Goal: Transaction & Acquisition: Purchase product/service

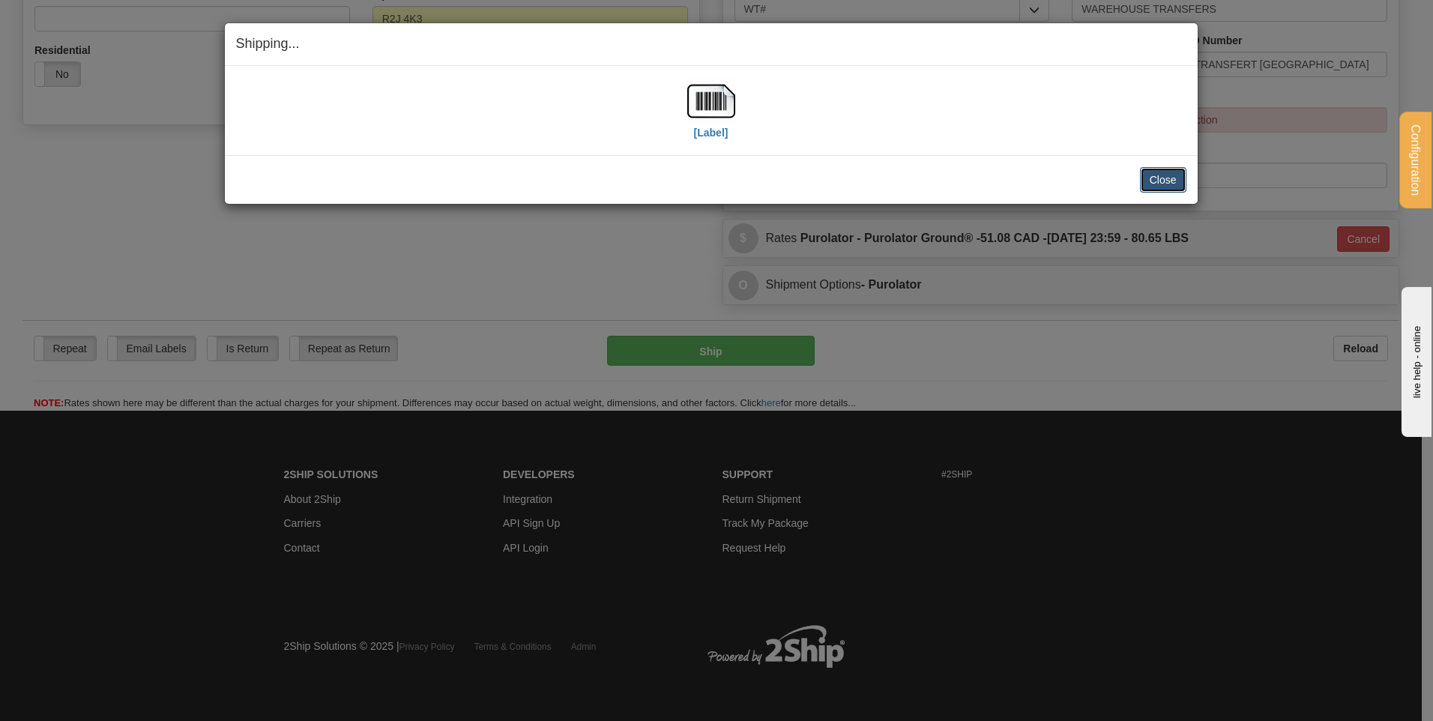
scroll to position [495, 0]
click at [1154, 178] on button "Close" at bounding box center [1163, 179] width 46 height 25
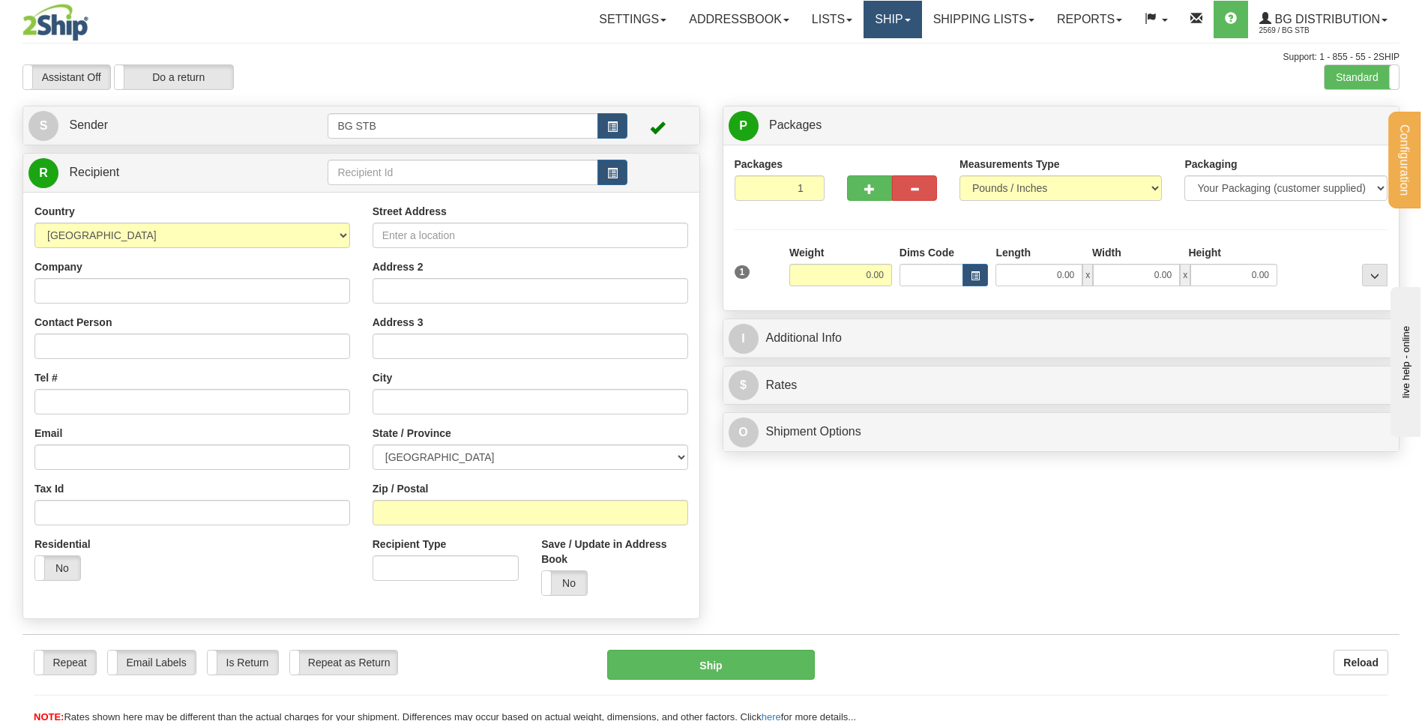
click at [899, 28] on link "Ship" at bounding box center [892, 19] width 58 height 37
click at [979, 10] on link "Shipping lists" at bounding box center [984, 19] width 124 height 37
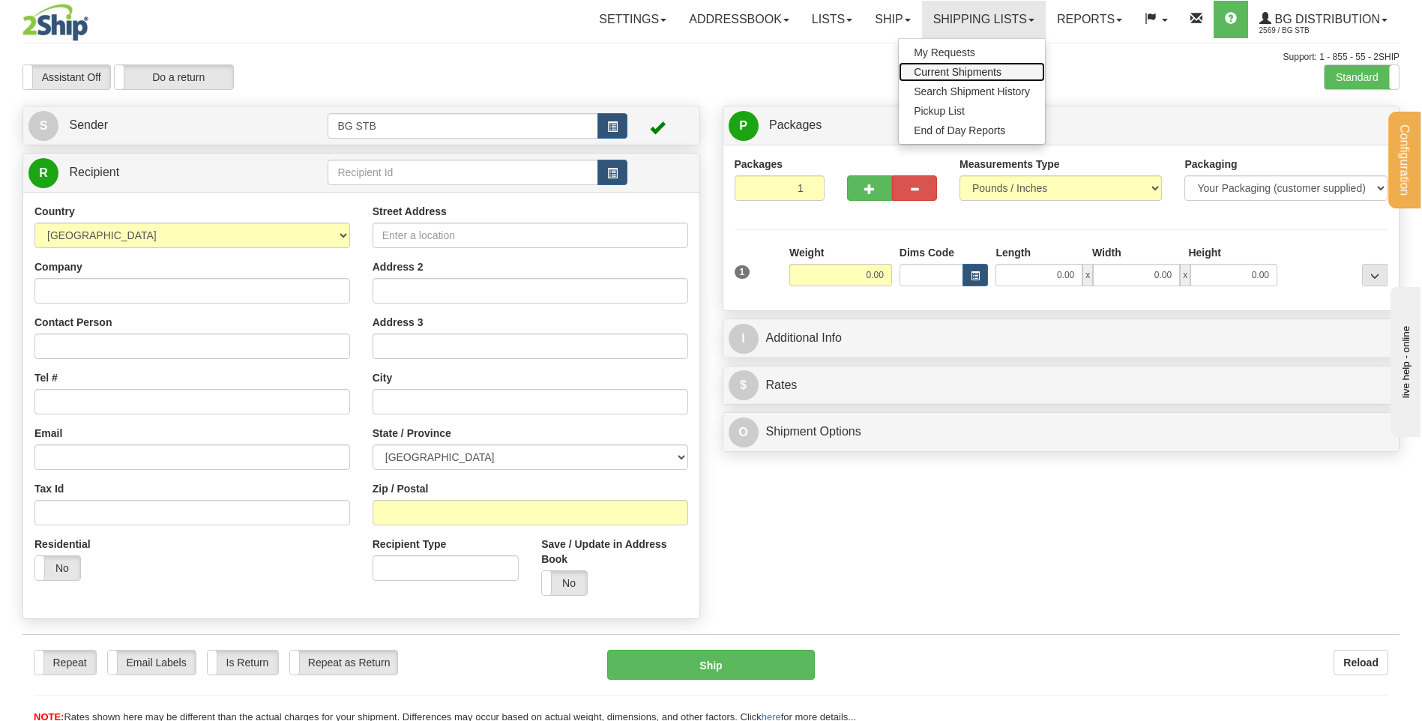
click at [970, 66] on span "Current Shipments" at bounding box center [958, 72] width 88 height 12
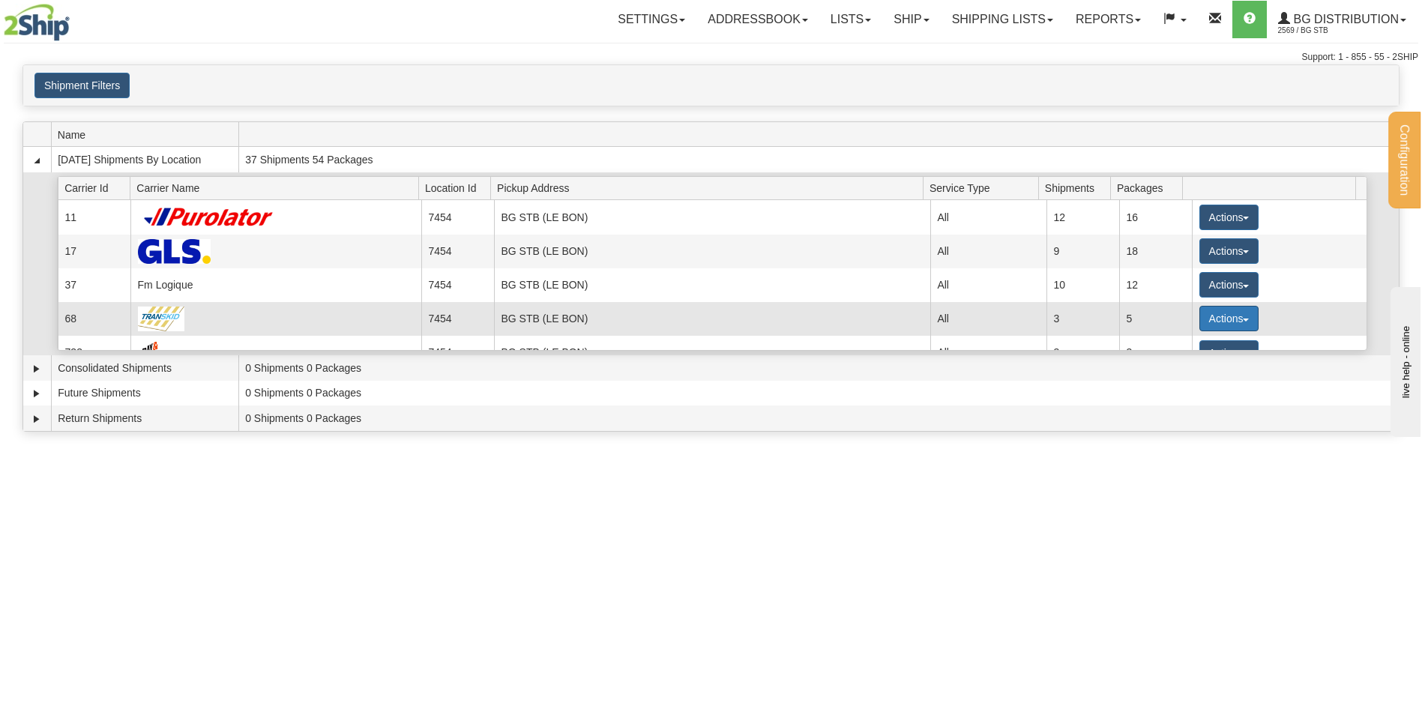
click at [1199, 318] on button "Actions" at bounding box center [1229, 318] width 60 height 25
click at [1185, 342] on span "Details" at bounding box center [1173, 346] width 40 height 10
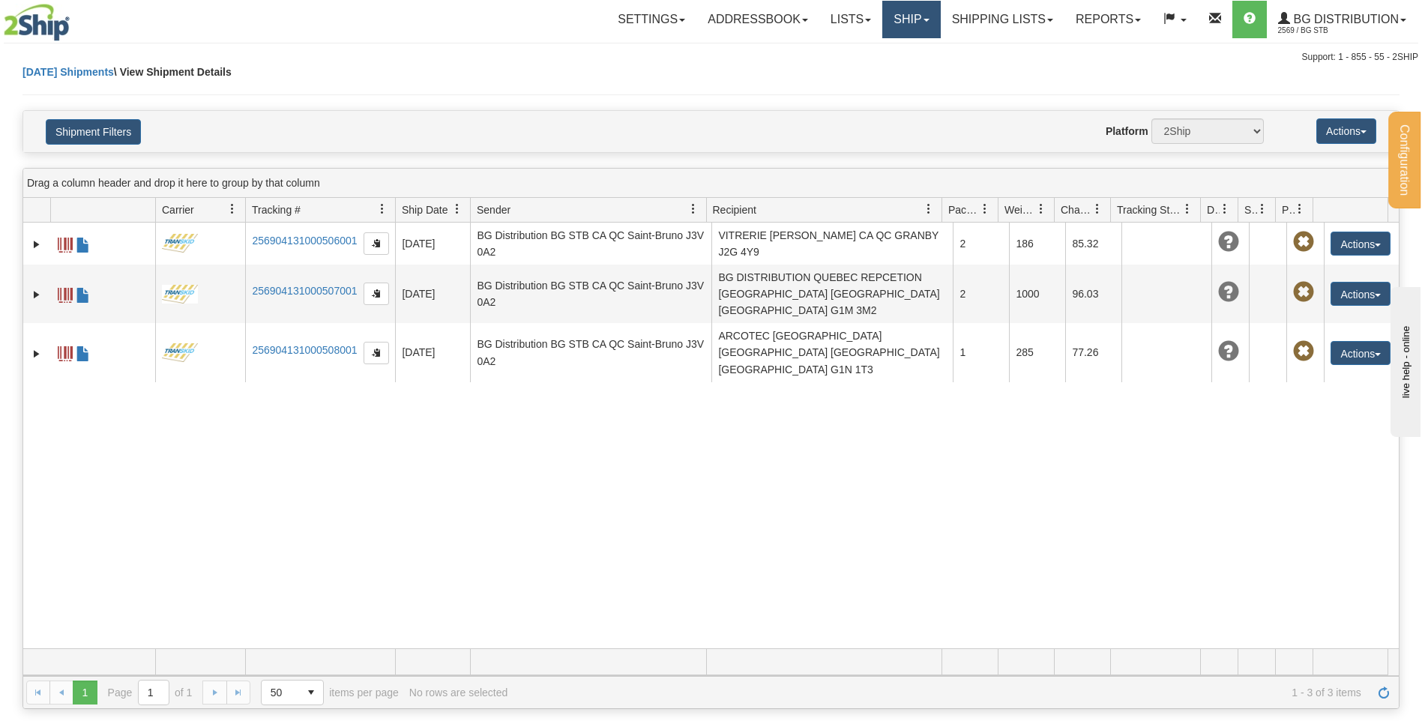
drag, startPoint x: 896, startPoint y: 30, endPoint x: 895, endPoint y: 57, distance: 27.0
click at [896, 30] on link "Ship" at bounding box center [911, 19] width 58 height 37
click at [885, 52] on span "Ship Screen" at bounding box center [864, 52] width 57 height 12
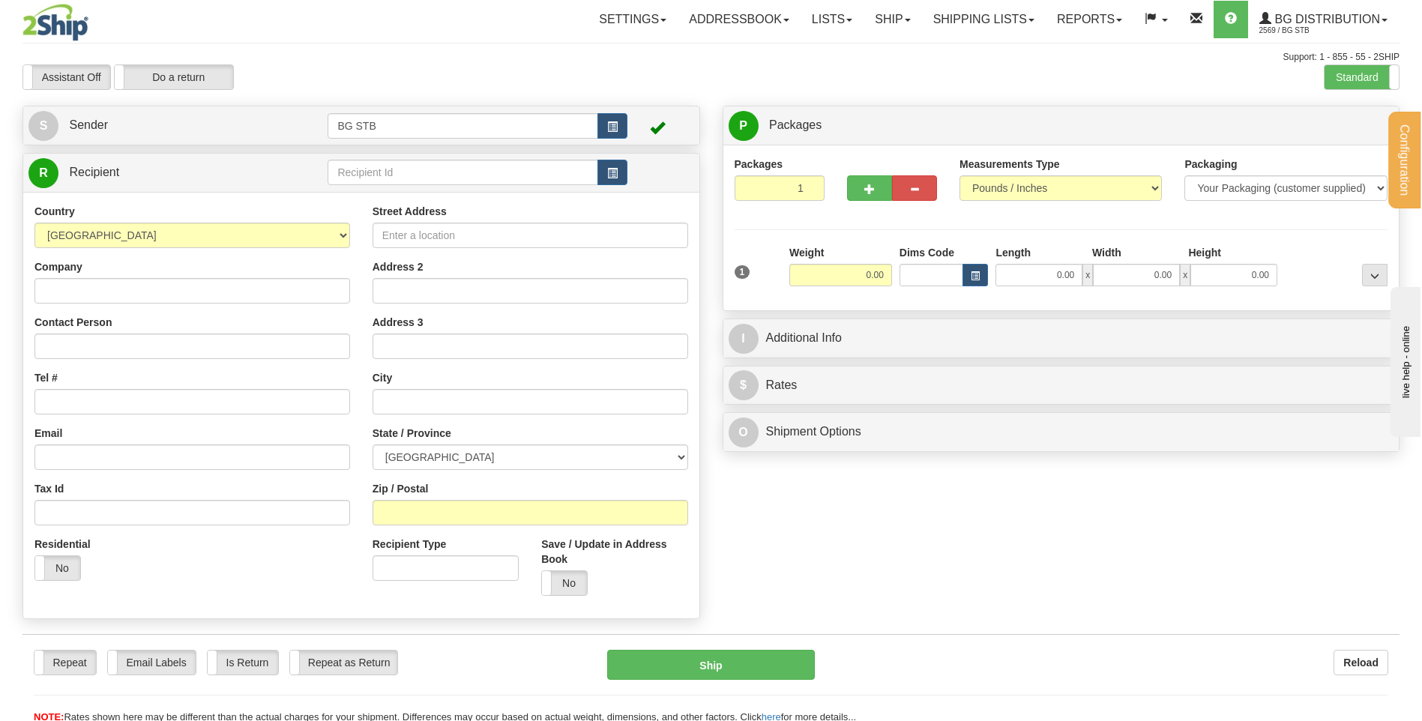
click at [430, 158] on td at bounding box center [476, 172] width 299 height 31
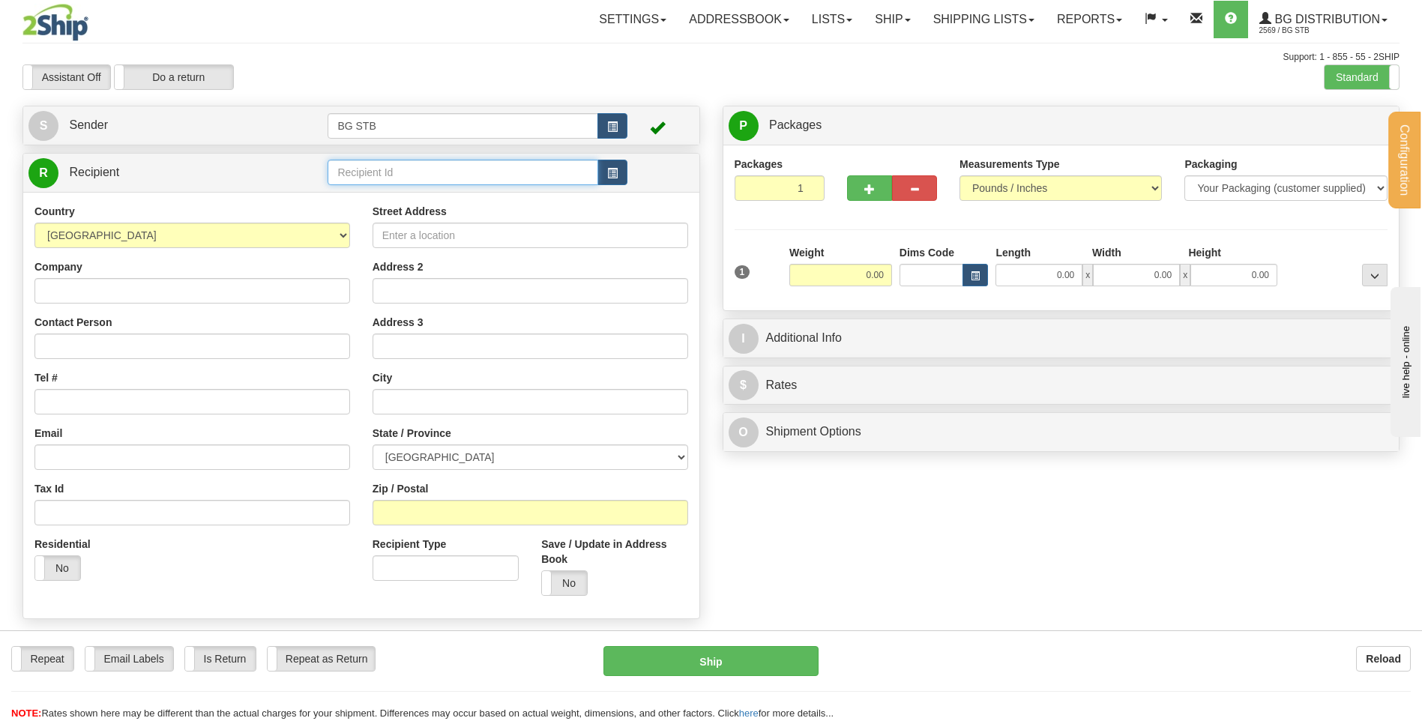
click at [432, 166] on input "text" at bounding box center [462, 172] width 270 height 25
type input "7180"
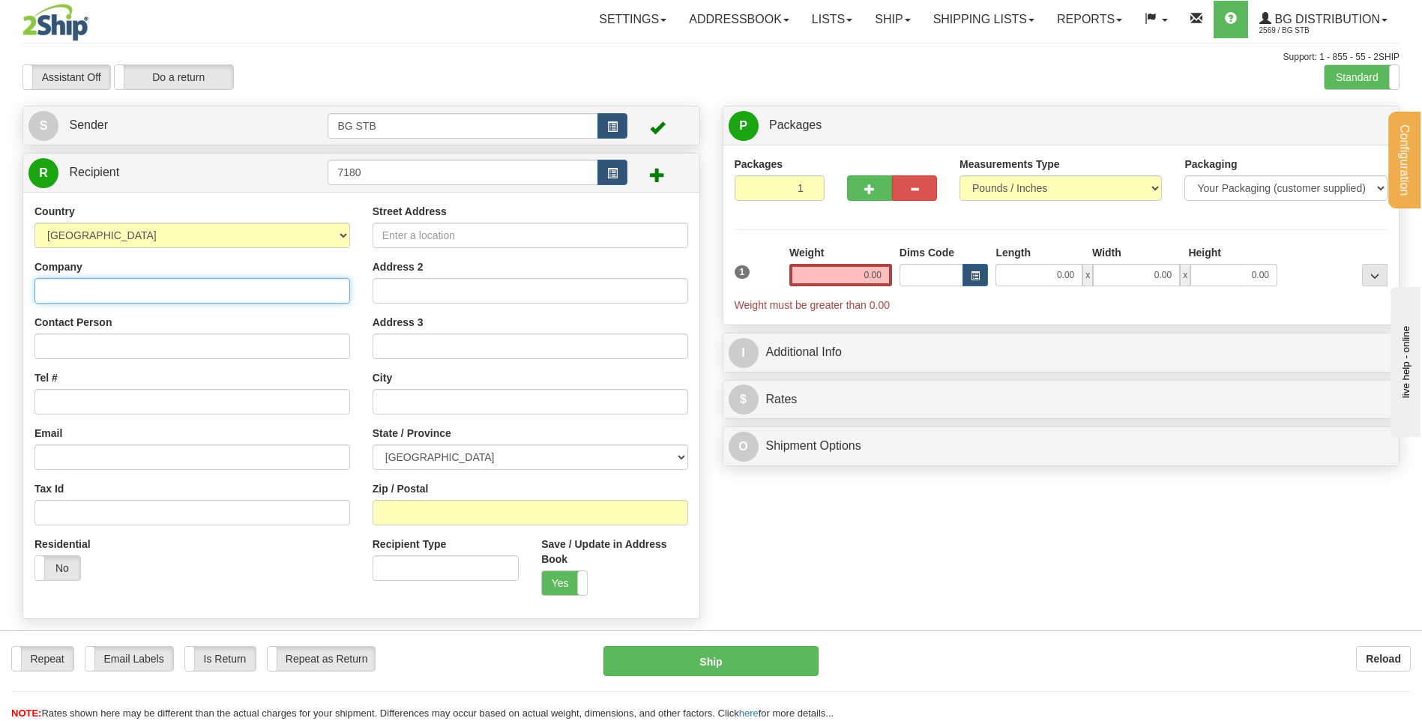
click at [247, 301] on input "Company" at bounding box center [191, 290] width 315 height 25
click at [87, 287] on input "TETROTCH" at bounding box center [191, 290] width 315 height 25
type input "TETROTECH"
click at [423, 235] on input "Street Address" at bounding box center [529, 235] width 315 height 25
type input "48 RUE AZARIE-COTE"
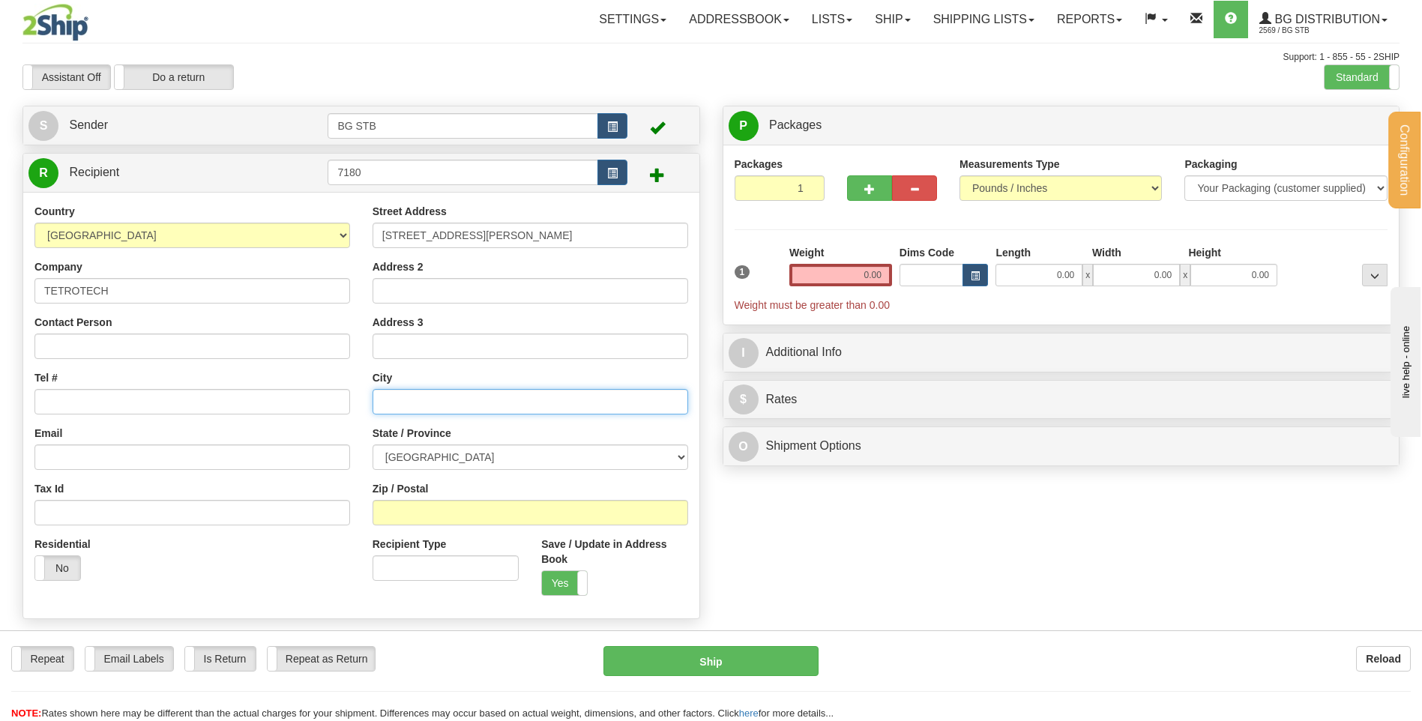
click at [421, 400] on input "text" at bounding box center [529, 401] width 315 height 25
type input "B"
type input "GRANBY"
drag, startPoint x: 152, startPoint y: 384, endPoint x: 154, endPoint y: 396, distance: 12.1
click at [154, 396] on div "Tel #" at bounding box center [191, 392] width 315 height 44
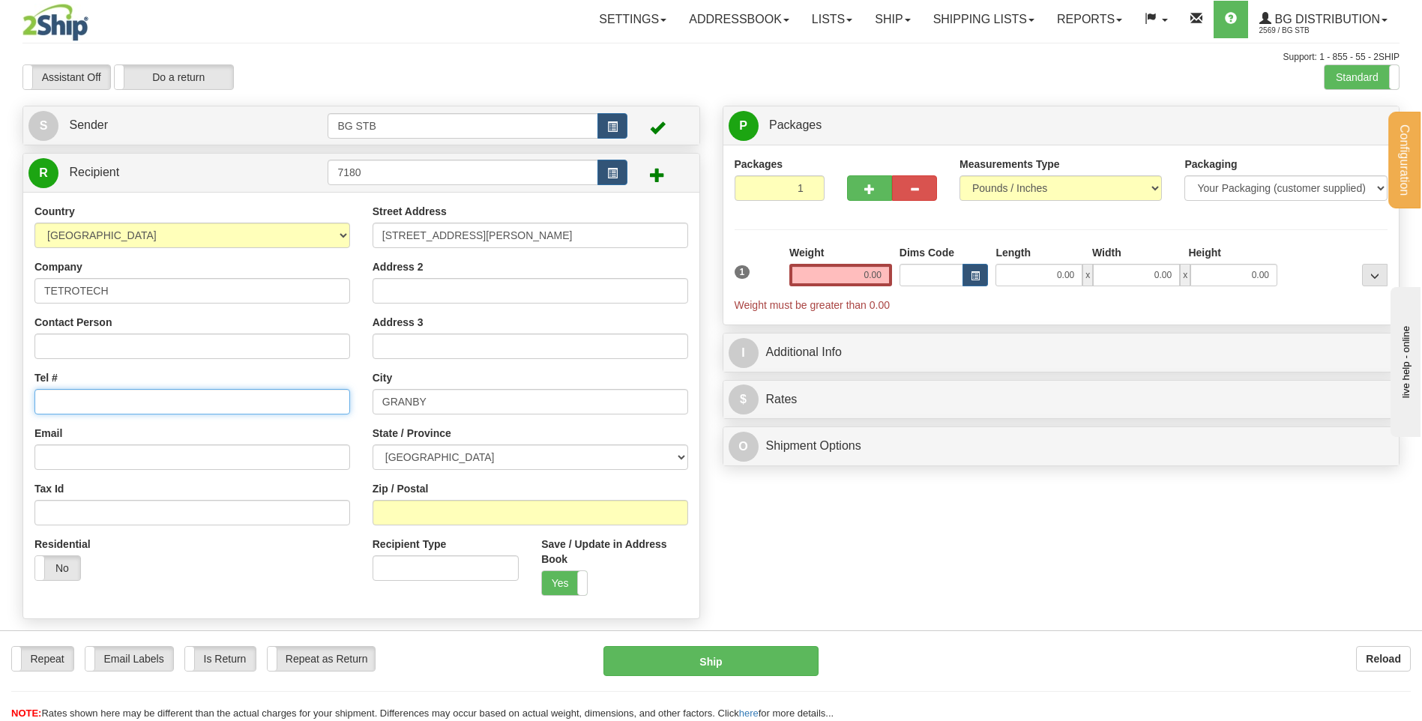
click at [157, 406] on input "Tel #" at bounding box center [191, 401] width 315 height 25
paste input "(514)212-4006"
type input "(514)212-4006"
click at [462, 456] on select "ALBERTA BRITISH COLUMBIA MANITOBA NEW BRUNSWICK NEWFOUNDLAND NOVA SCOTIA NUNAVU…" at bounding box center [529, 456] width 315 height 25
select select "QC"
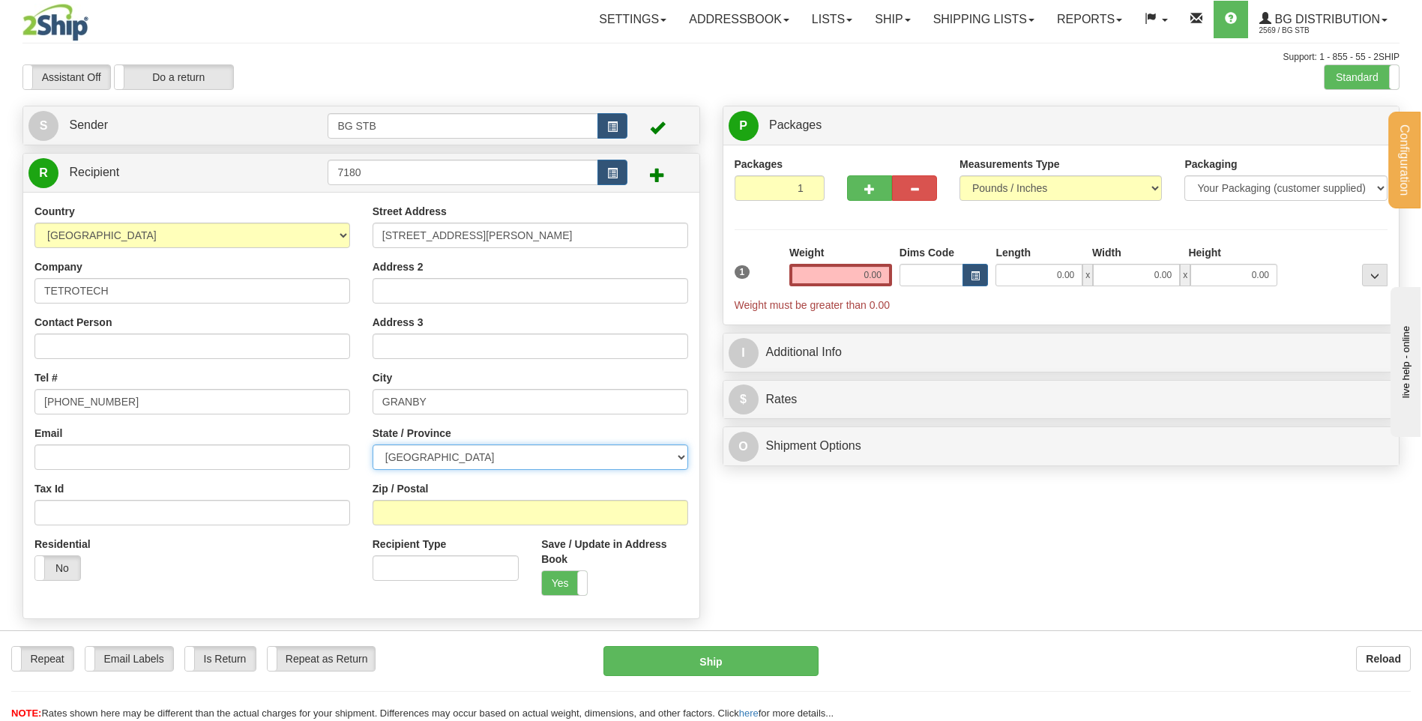
click at [372, 444] on select "ALBERTA BRITISH COLUMBIA MANITOBA NEW BRUNSWICK NEWFOUNDLAND NOVA SCOTIA NUNAVU…" at bounding box center [529, 456] width 315 height 25
click at [450, 498] on div "Zip / Postal" at bounding box center [529, 503] width 315 height 44
click at [456, 511] on input "Zip / Postal" at bounding box center [529, 512] width 315 height 25
type input "J2J 2M4"
click at [810, 270] on input "0.00" at bounding box center [840, 275] width 103 height 22
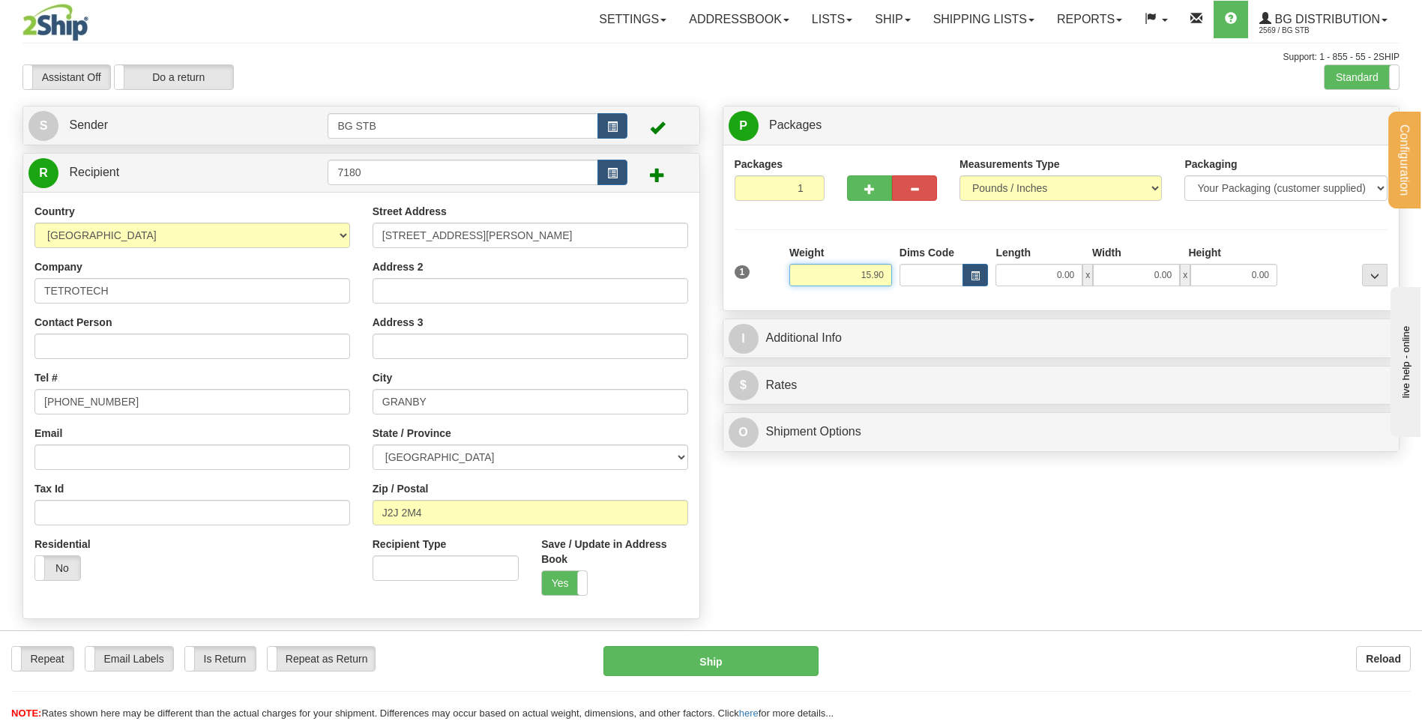
type input "15.90"
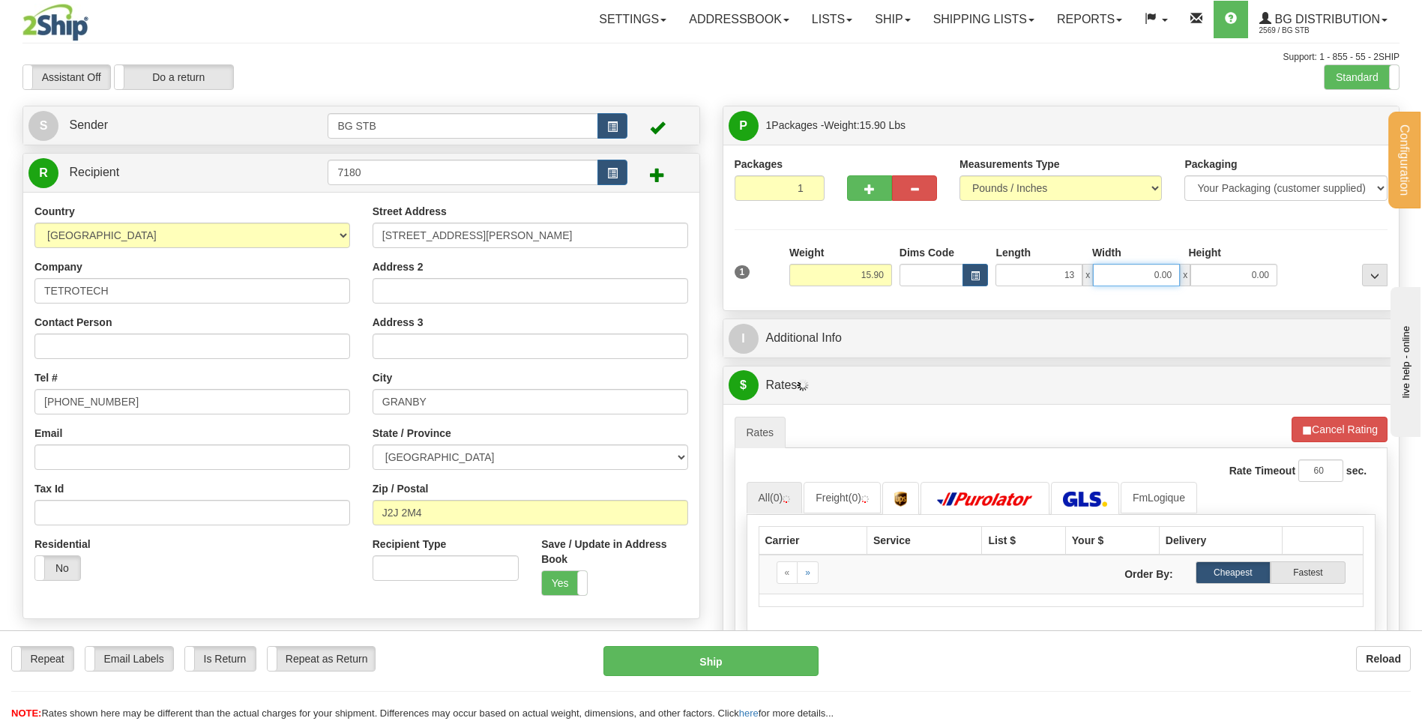
type input "13.00"
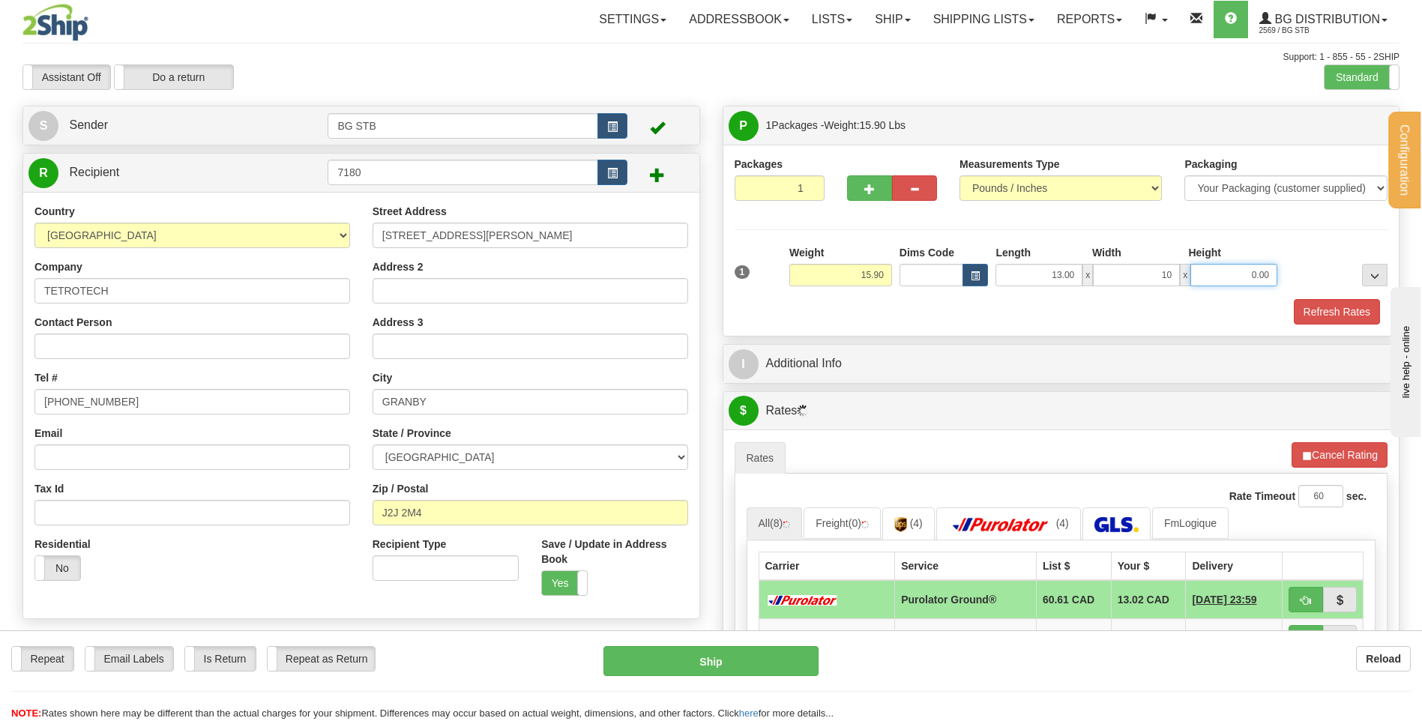
type input "10.00"
type input "13.00"
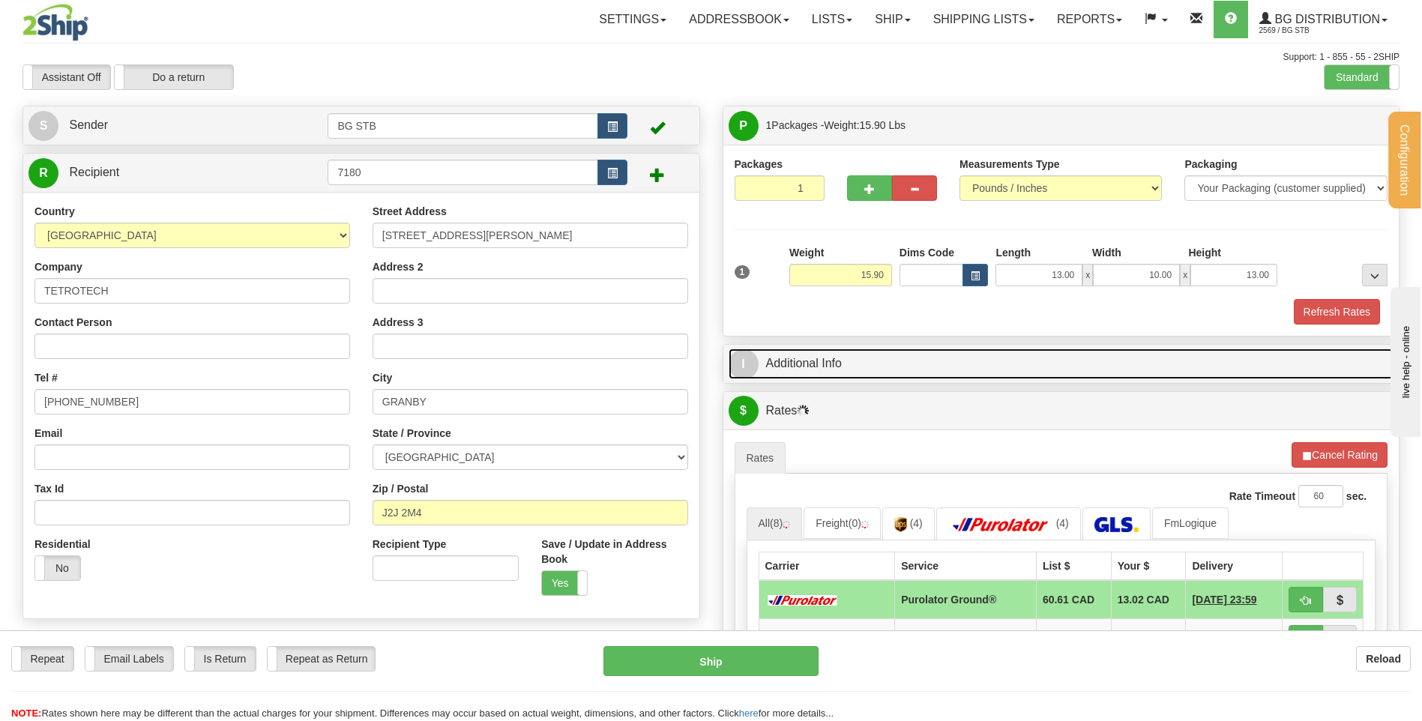
click at [872, 378] on link "I Additional Info" at bounding box center [1060, 363] width 665 height 31
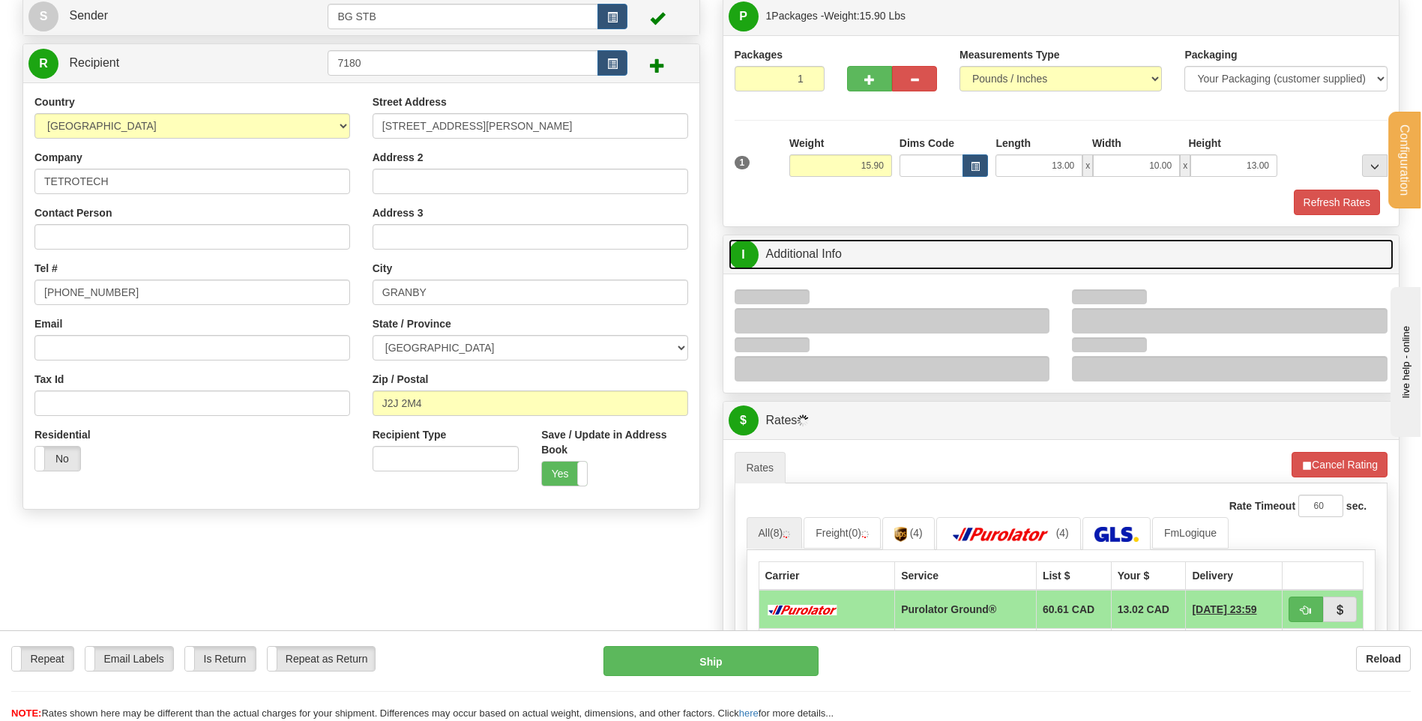
scroll to position [225, 0]
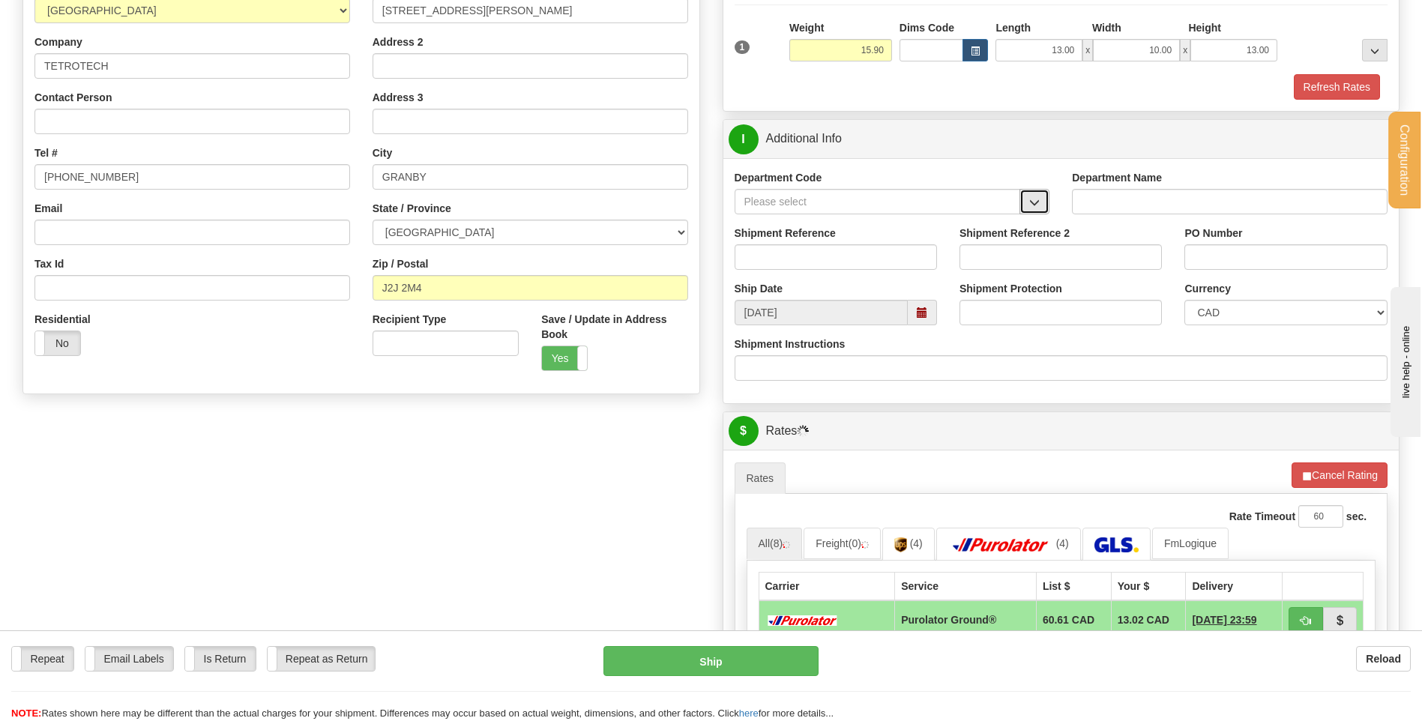
click at [1031, 203] on span "button" at bounding box center [1034, 203] width 10 height 10
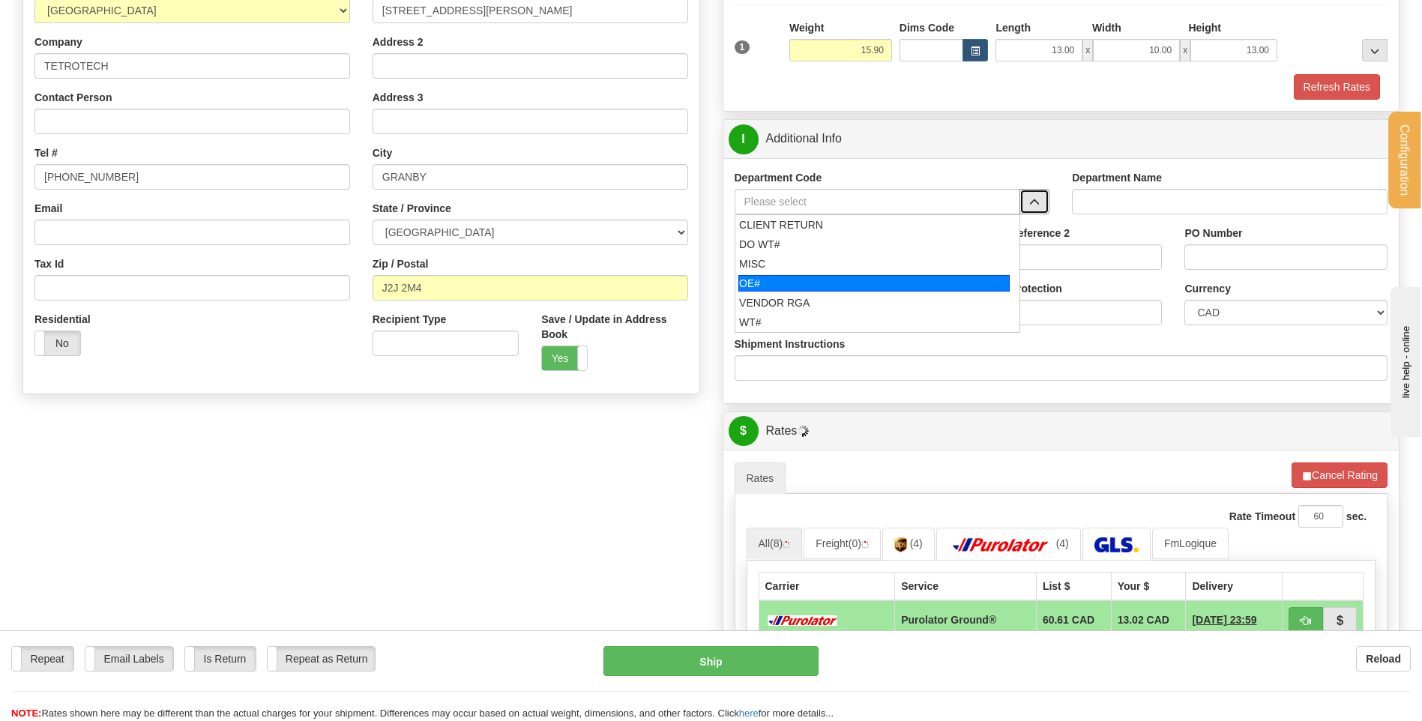
drag, startPoint x: 851, startPoint y: 282, endPoint x: 842, endPoint y: 264, distance: 20.1
click at [849, 280] on div "OE#" at bounding box center [873, 283] width 271 height 16
type input "OE#"
type input "ORDERS"
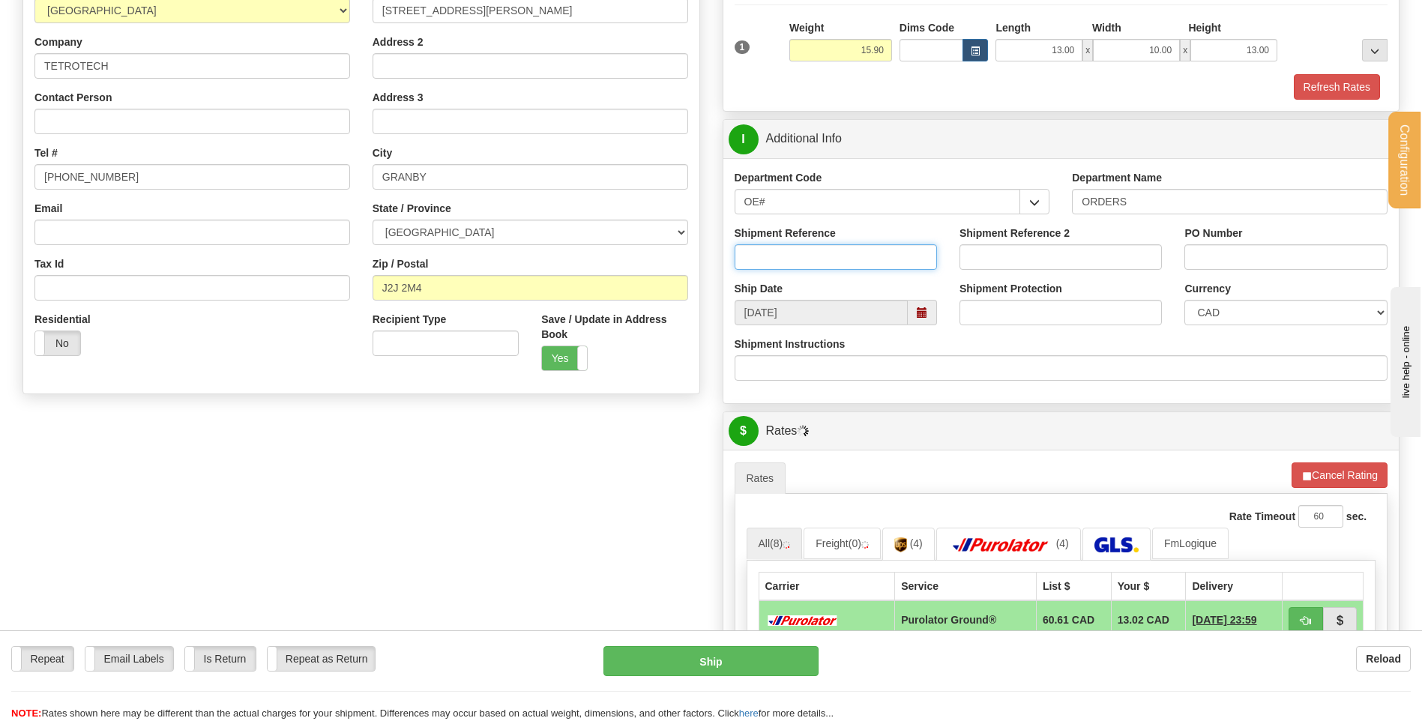
click at [842, 249] on input "Shipment Reference" at bounding box center [835, 256] width 202 height 25
type input "80004235-00"
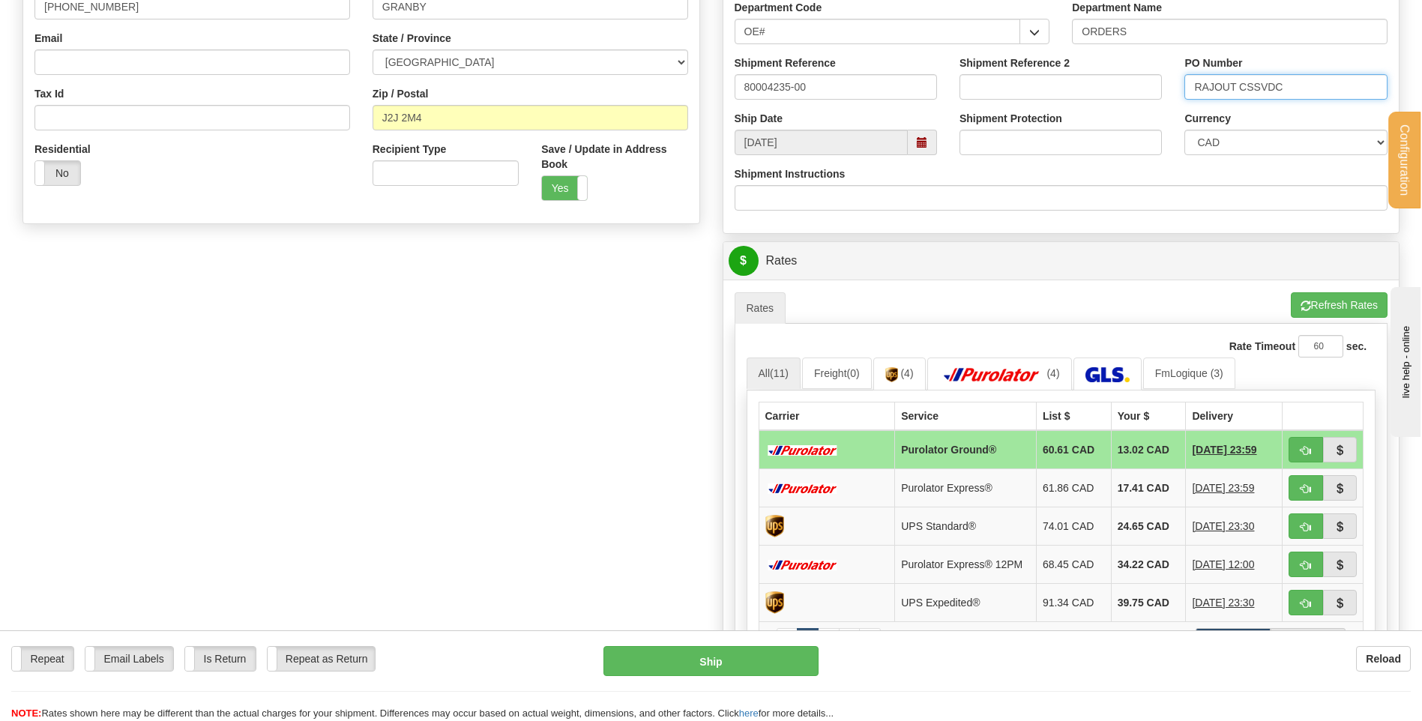
scroll to position [600, 0]
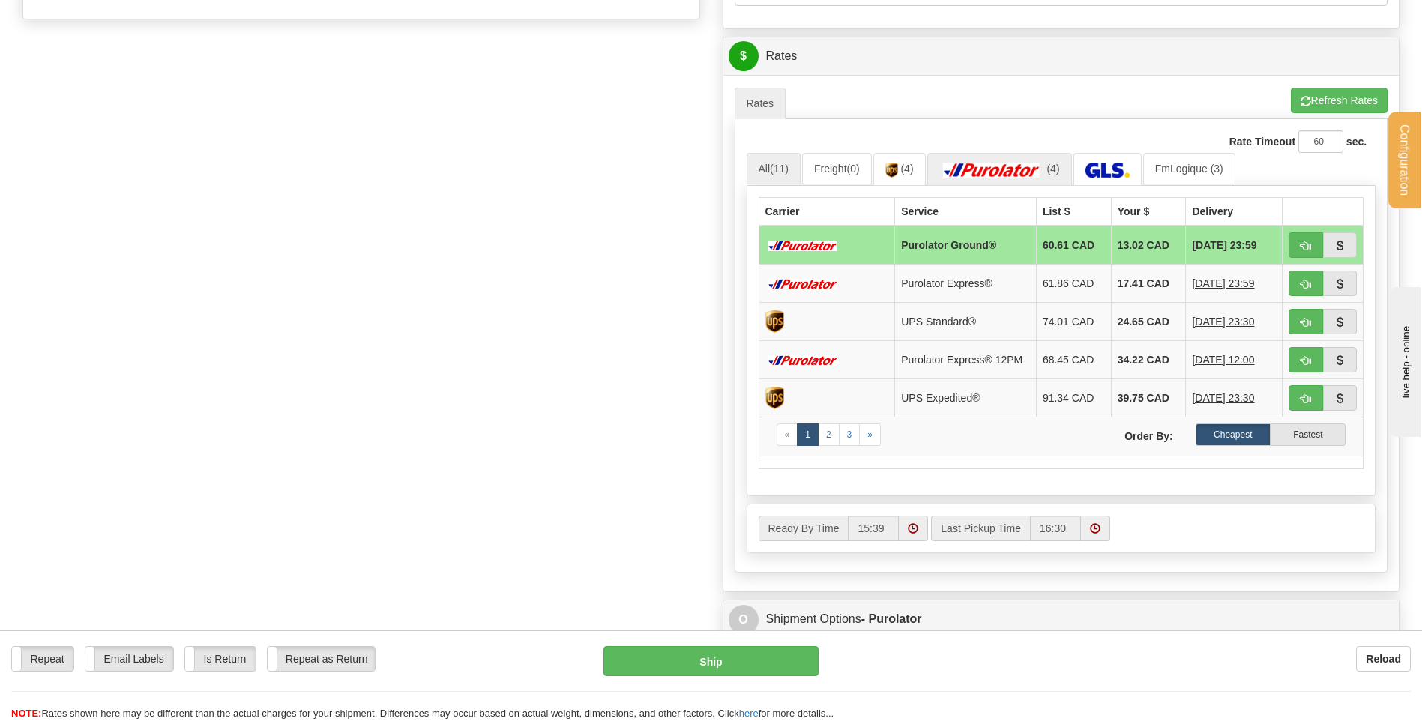
type input "RAJOUT CSSVDC"
click at [1004, 164] on img at bounding box center [991, 170] width 105 height 15
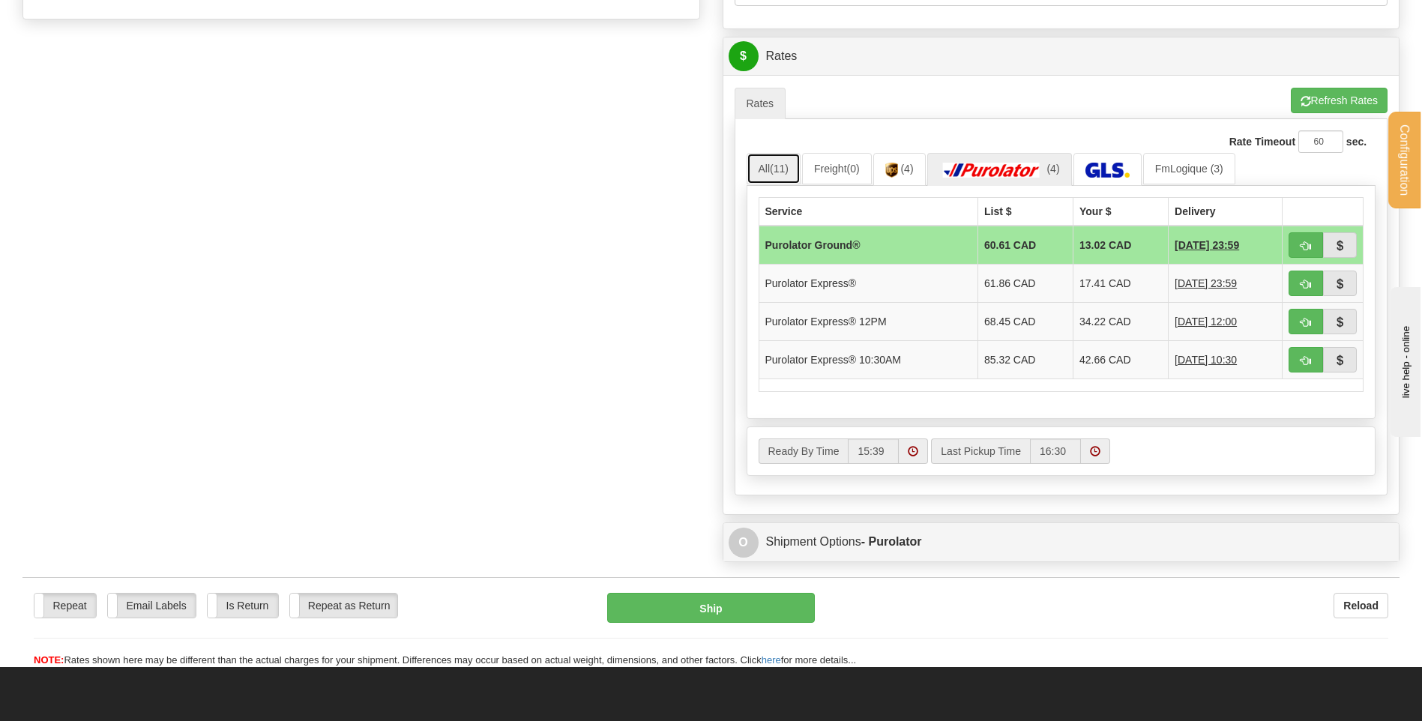
click at [768, 170] on link "All (11)" at bounding box center [773, 168] width 54 height 31
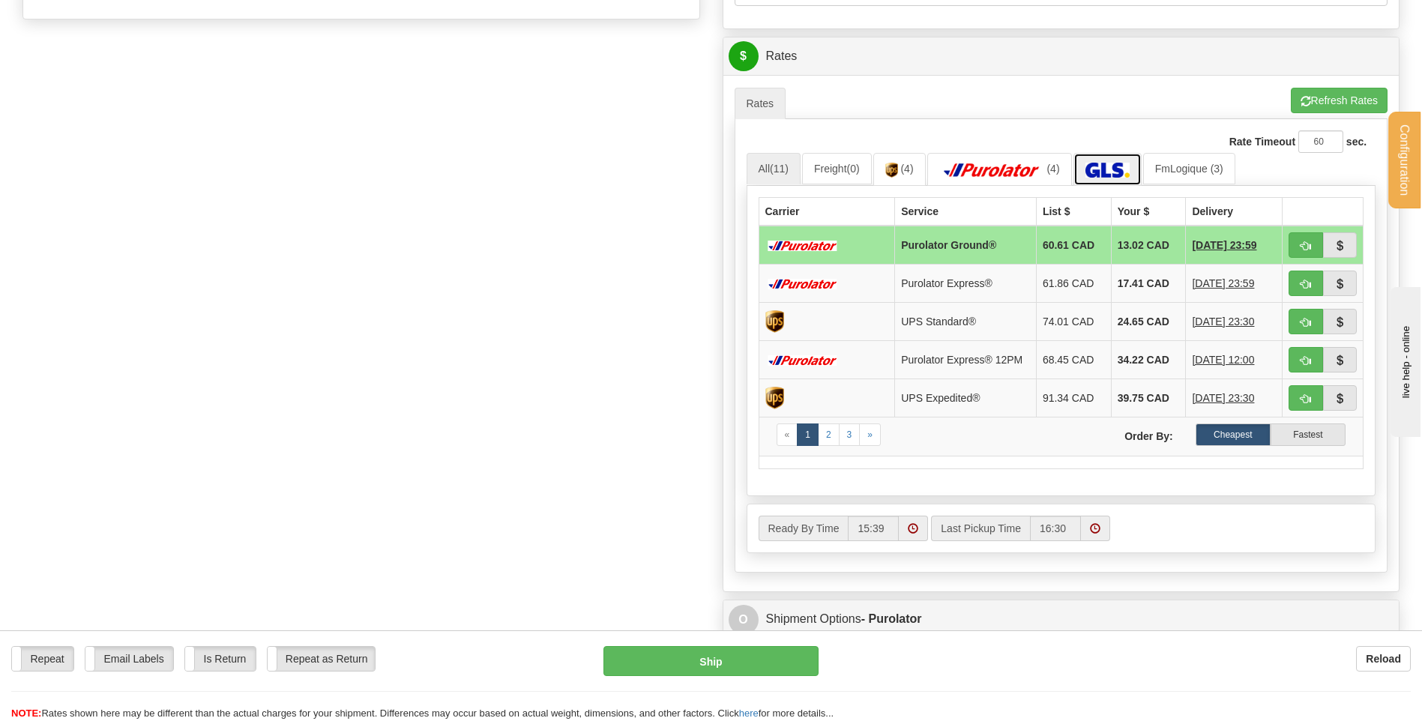
click at [1119, 163] on img at bounding box center [1107, 170] width 44 height 15
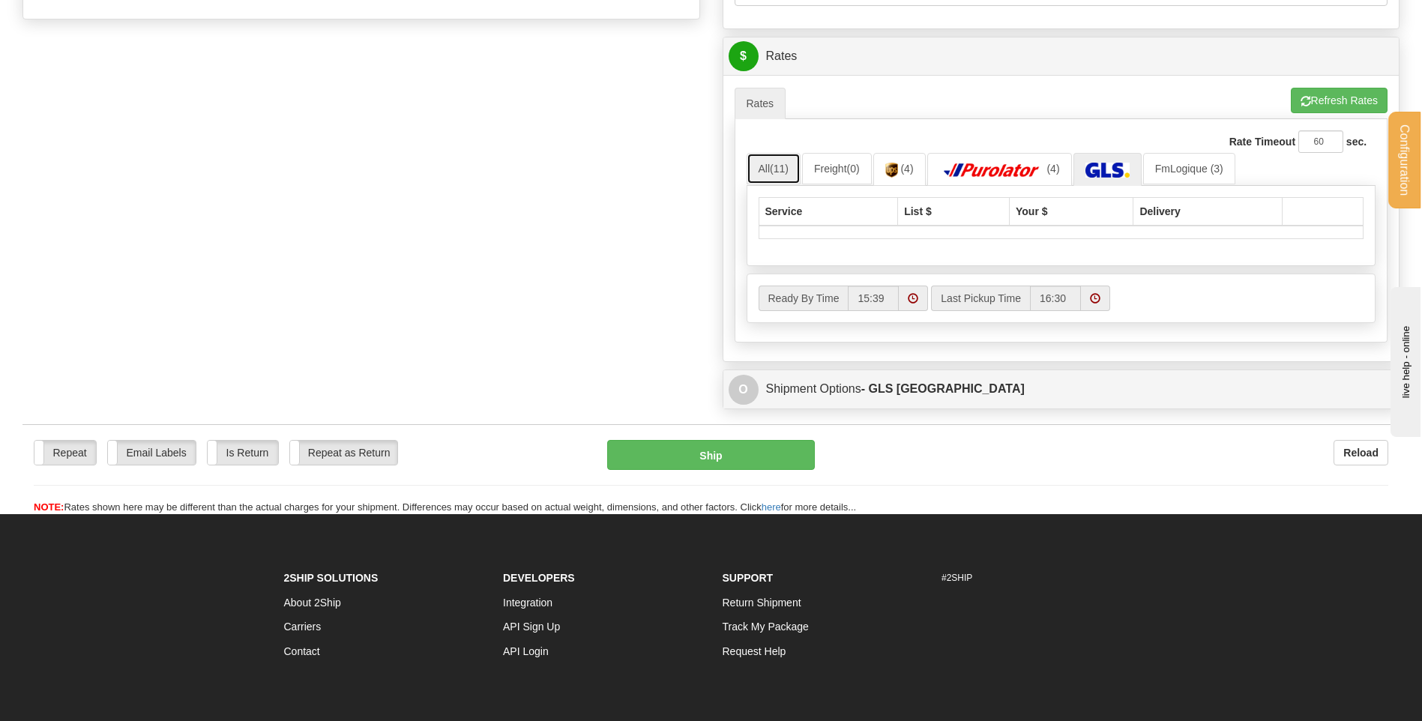
click at [762, 169] on link "All (11)" at bounding box center [773, 168] width 54 height 31
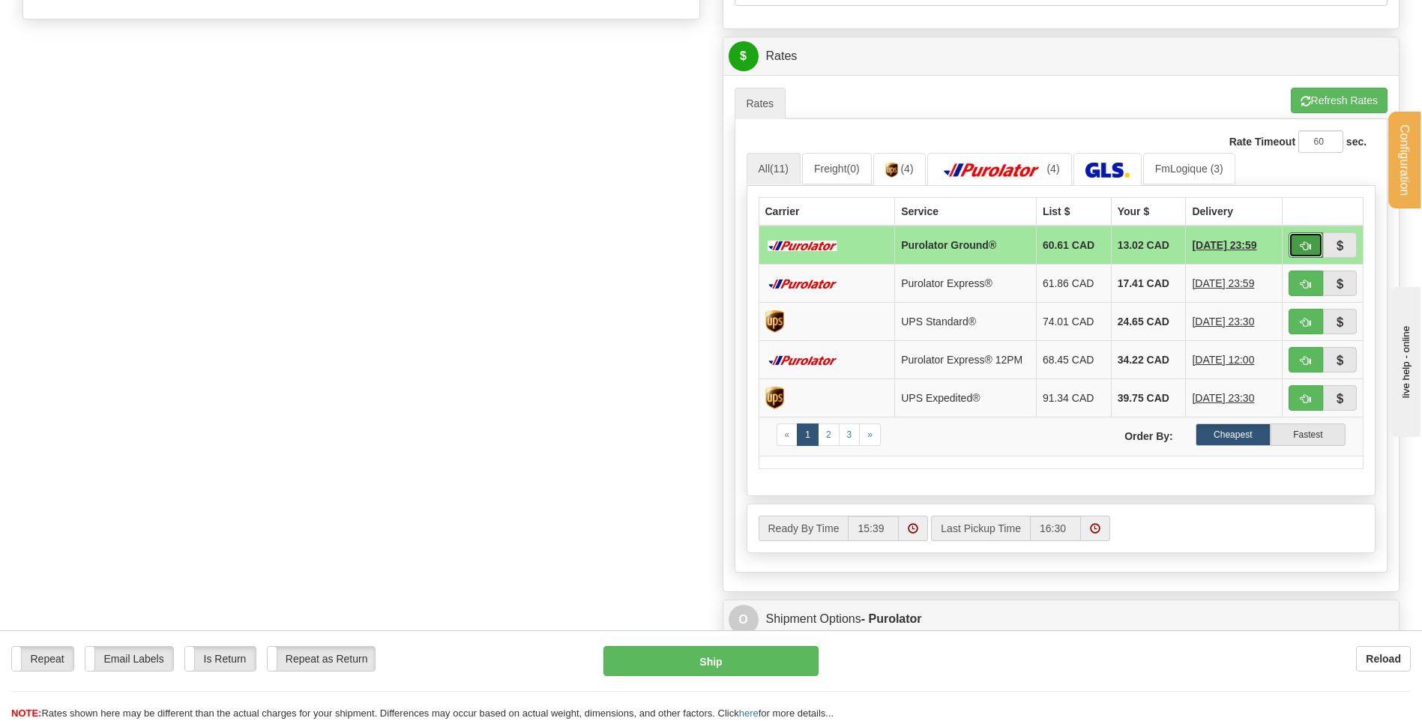
click at [1298, 247] on button "button" at bounding box center [1305, 244] width 34 height 25
type input "260"
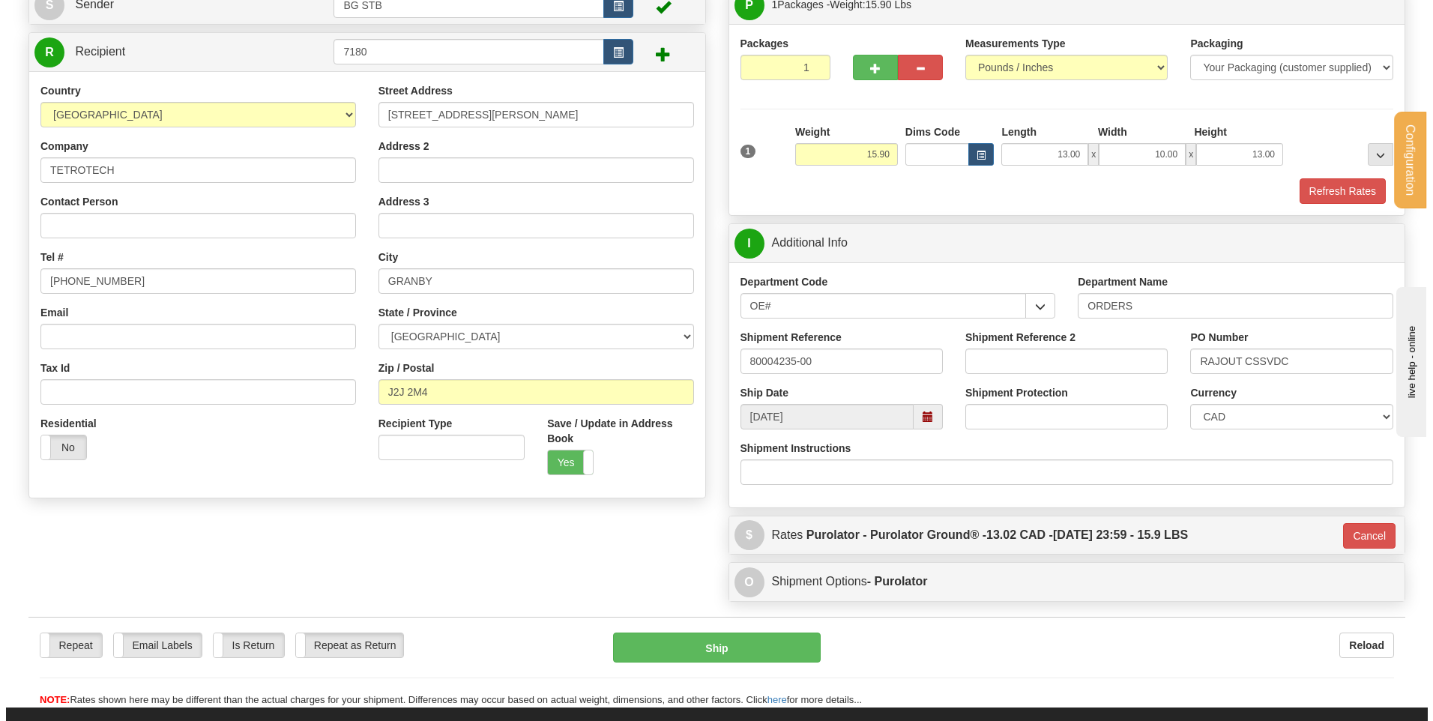
scroll to position [75, 0]
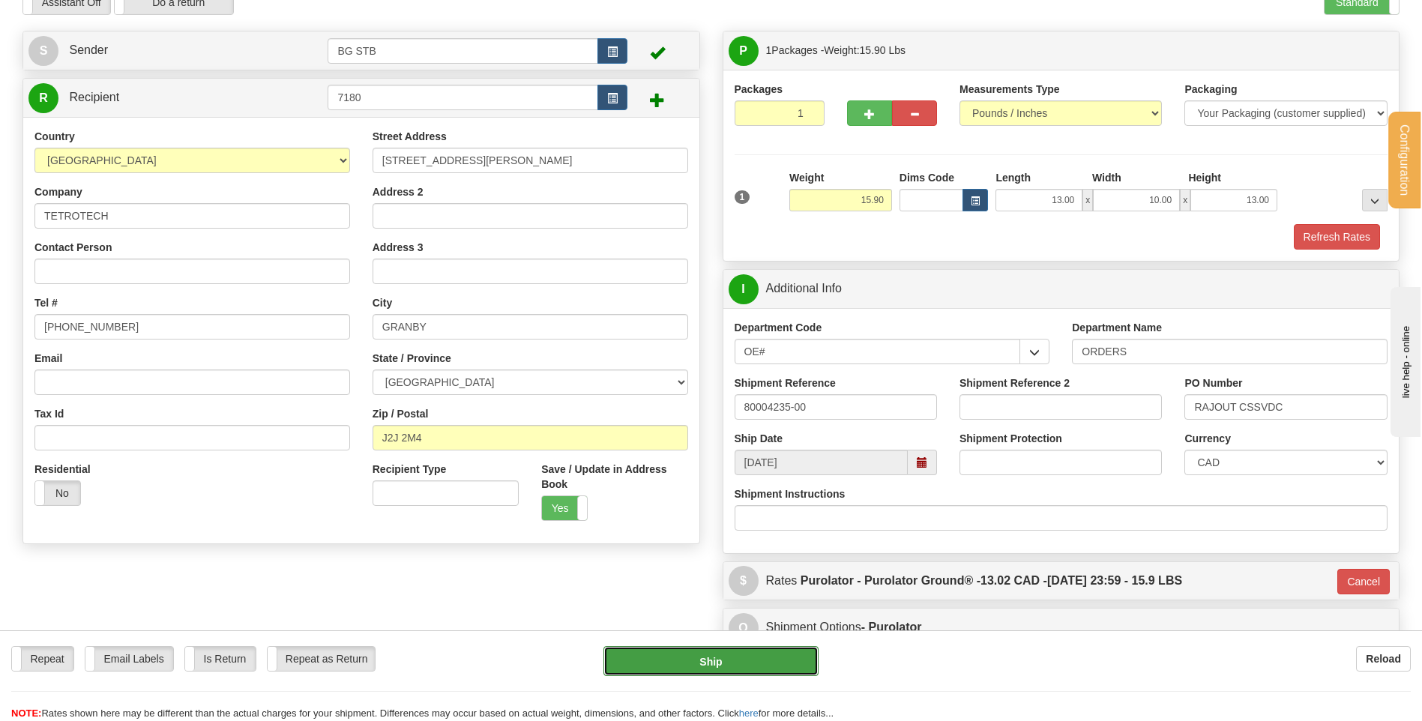
click at [725, 668] on button "Ship" at bounding box center [710, 661] width 214 height 30
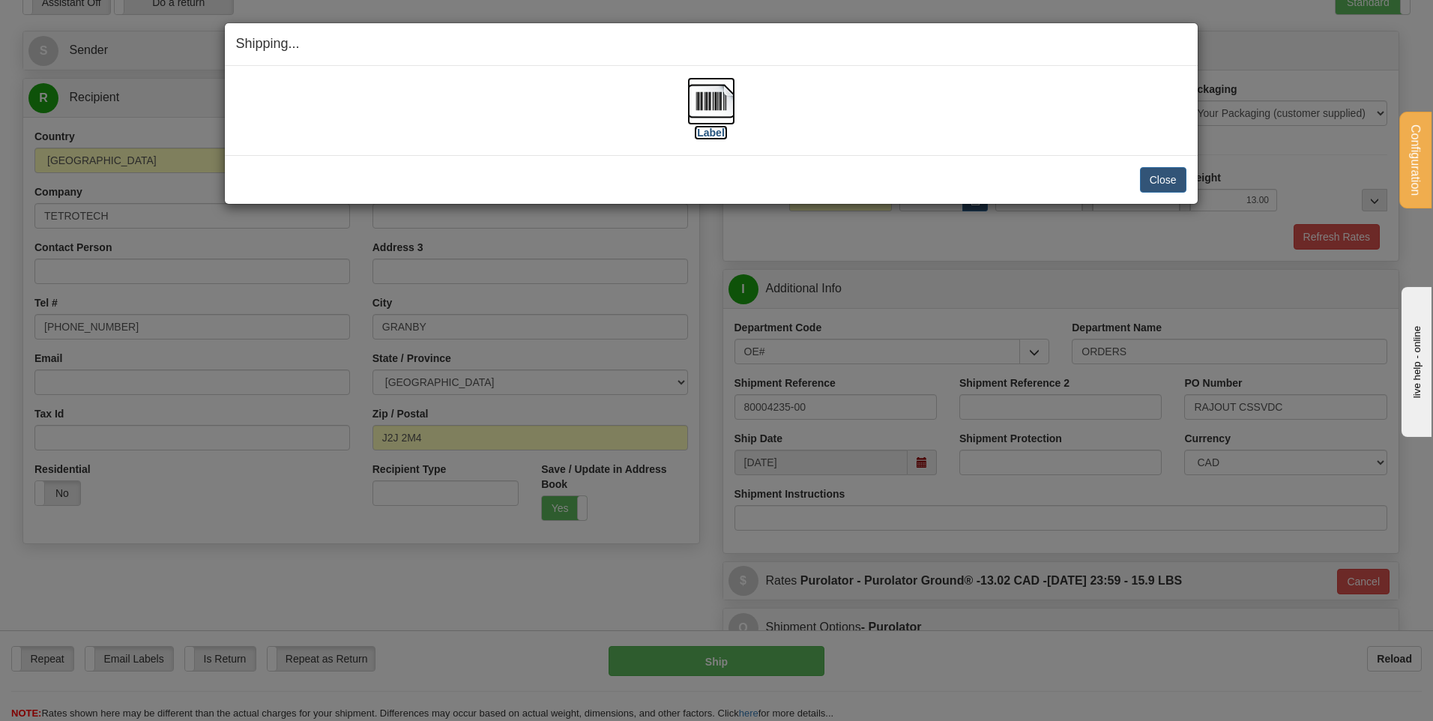
click at [727, 101] on img at bounding box center [711, 101] width 48 height 48
click at [1177, 169] on button "Close" at bounding box center [1163, 179] width 46 height 25
